Goal: Task Accomplishment & Management: Use online tool/utility

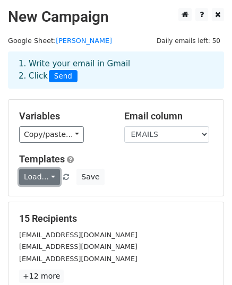
click at [47, 175] on link "Load..." at bounding box center [39, 177] width 41 height 16
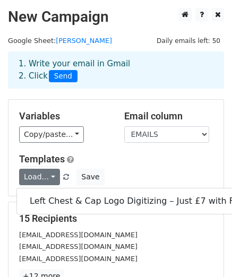
click at [90, 146] on div "Variables Copy/paste... {{EMAILS}} Email column EMAILS Templates Load... Left C…" at bounding box center [115, 148] width 215 height 96
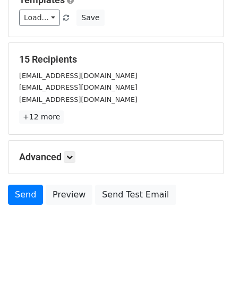
scroll to position [167, 0]
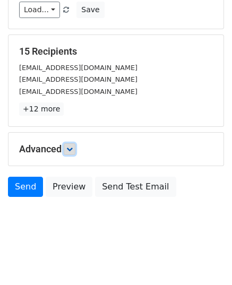
click at [69, 150] on icon at bounding box center [69, 149] width 6 height 6
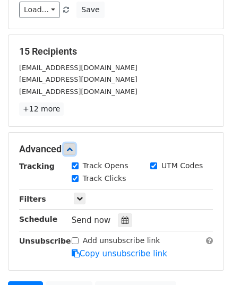
scroll to position [271, 0]
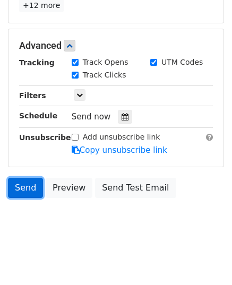
click at [28, 190] on link "Send" at bounding box center [25, 188] width 35 height 20
